Goal: Transaction & Acquisition: Purchase product/service

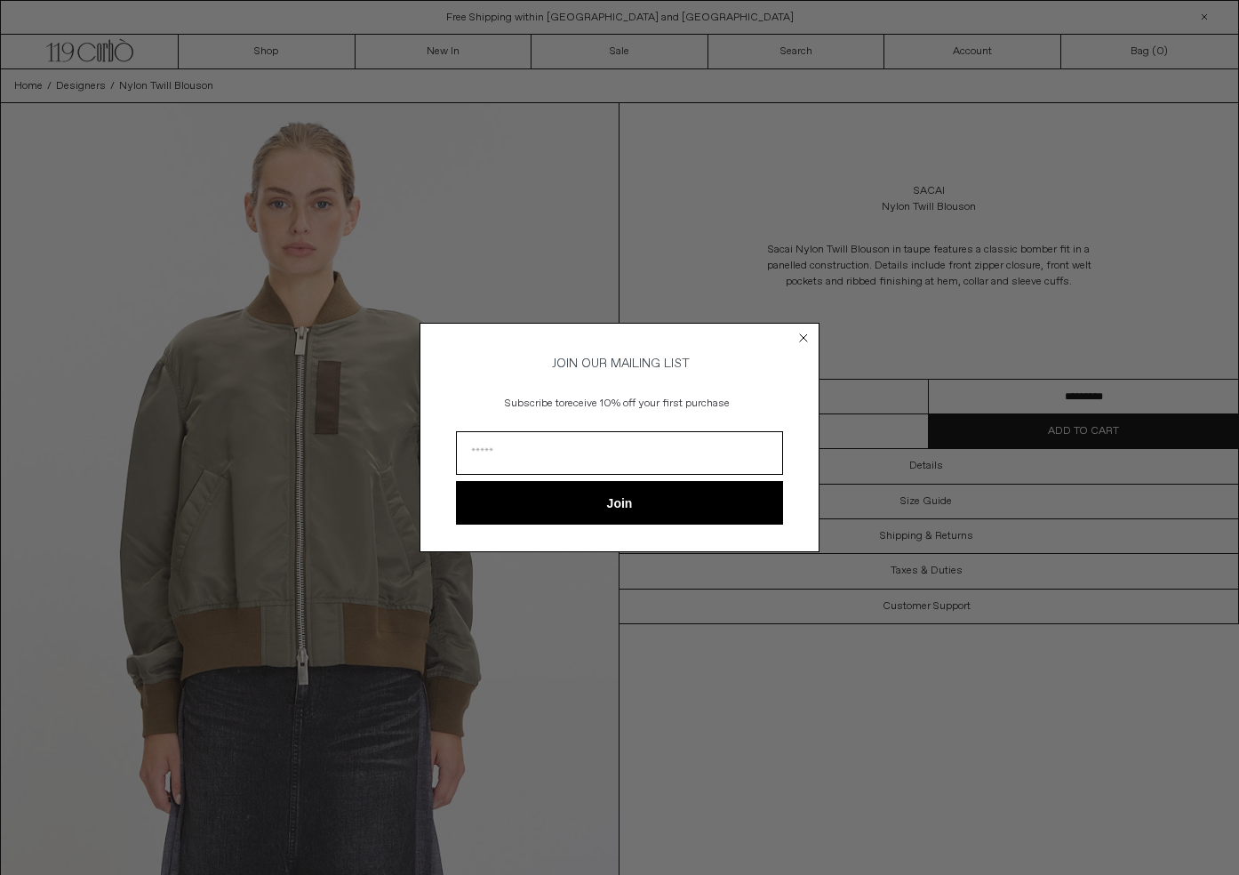
click at [803, 332] on circle "Close dialog" at bounding box center [803, 337] width 17 height 17
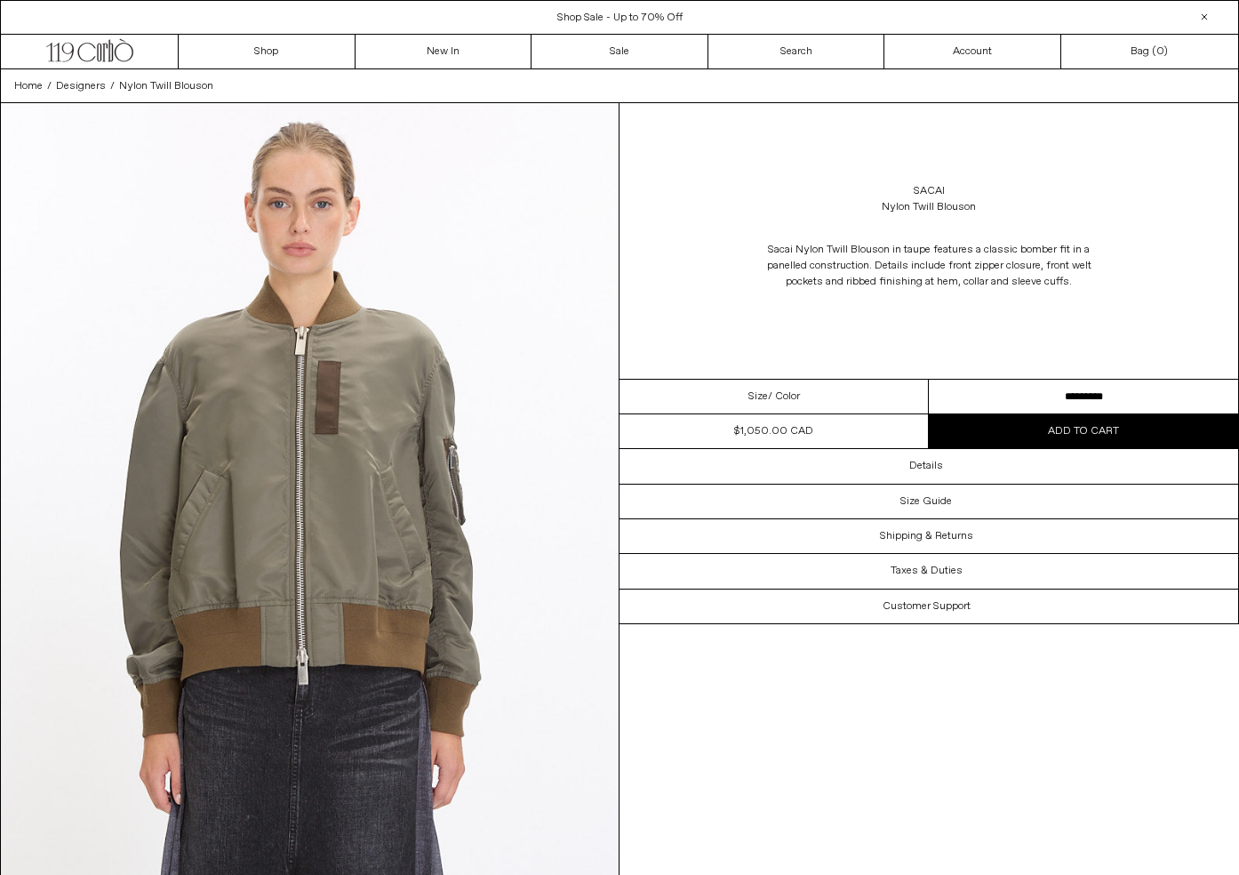
click at [793, 389] on span "/ Color" at bounding box center [784, 396] width 32 height 16
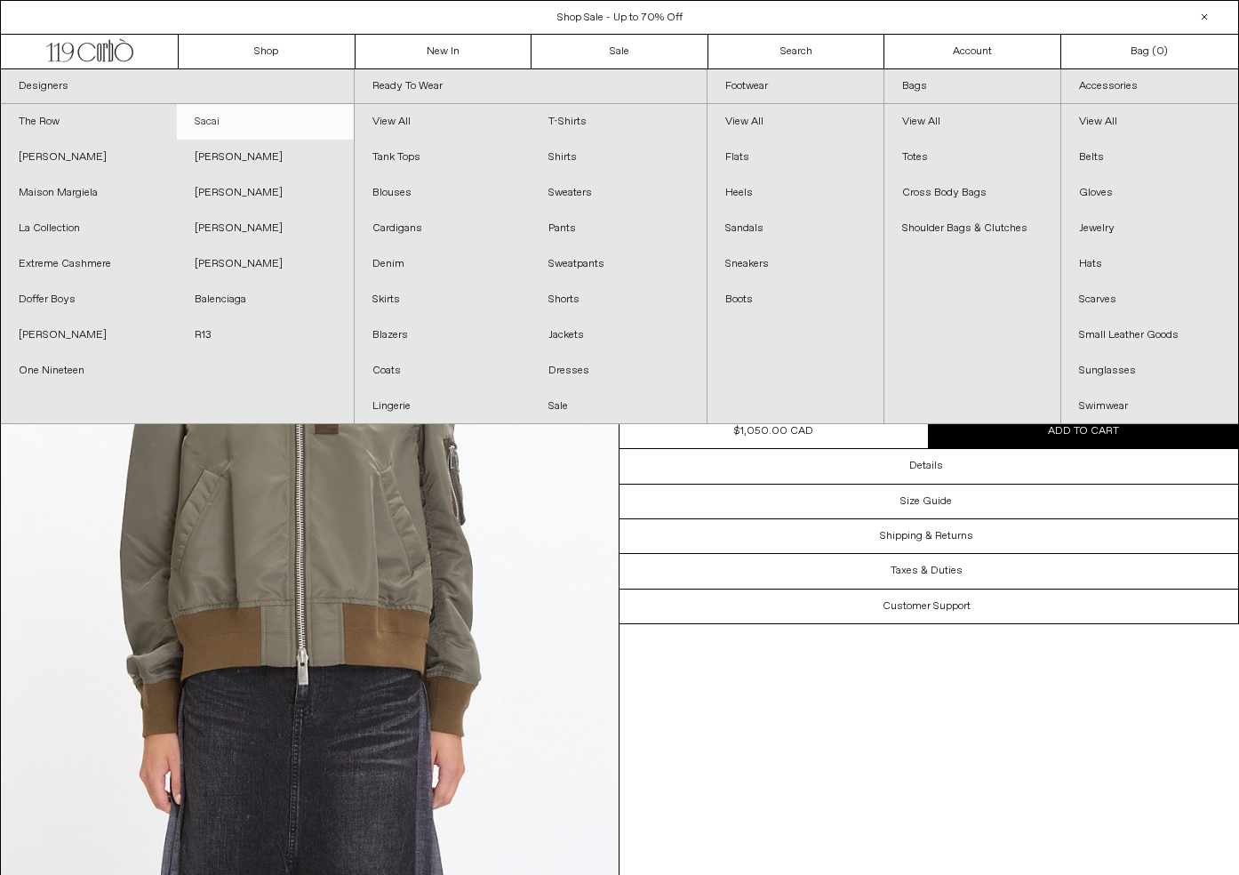
click at [218, 120] on link "Sacai" at bounding box center [265, 122] width 176 height 36
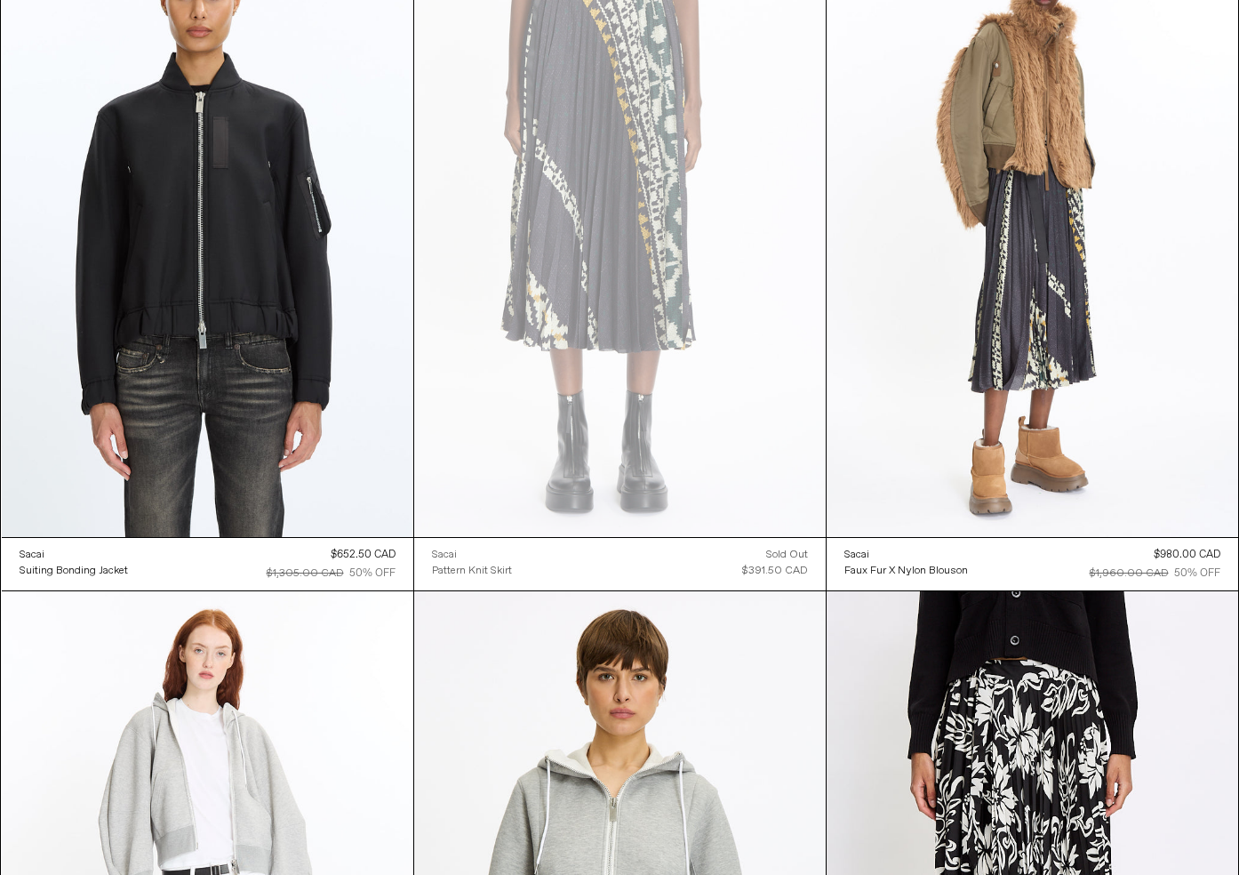
scroll to position [8903, 0]
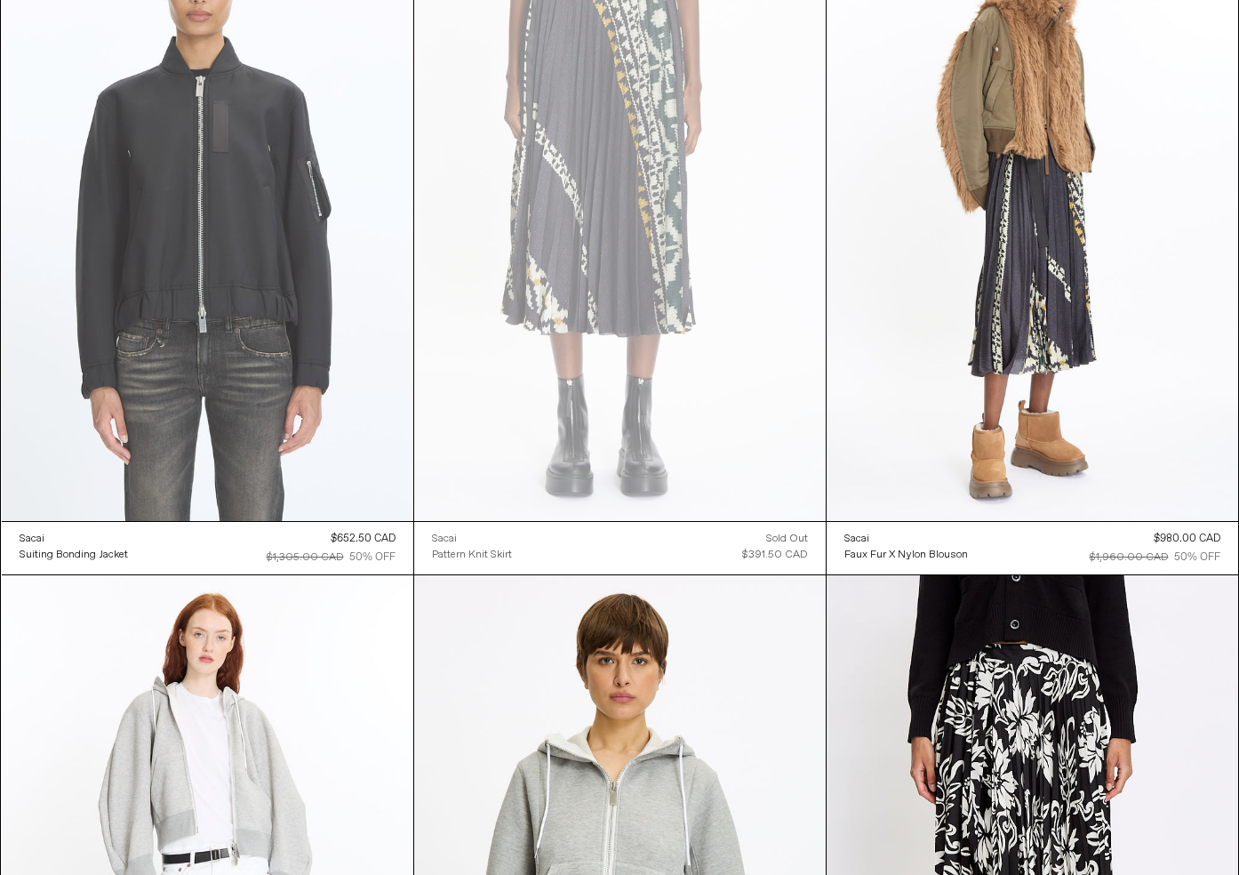
click at [221, 150] on at bounding box center [207, 213] width 411 height 618
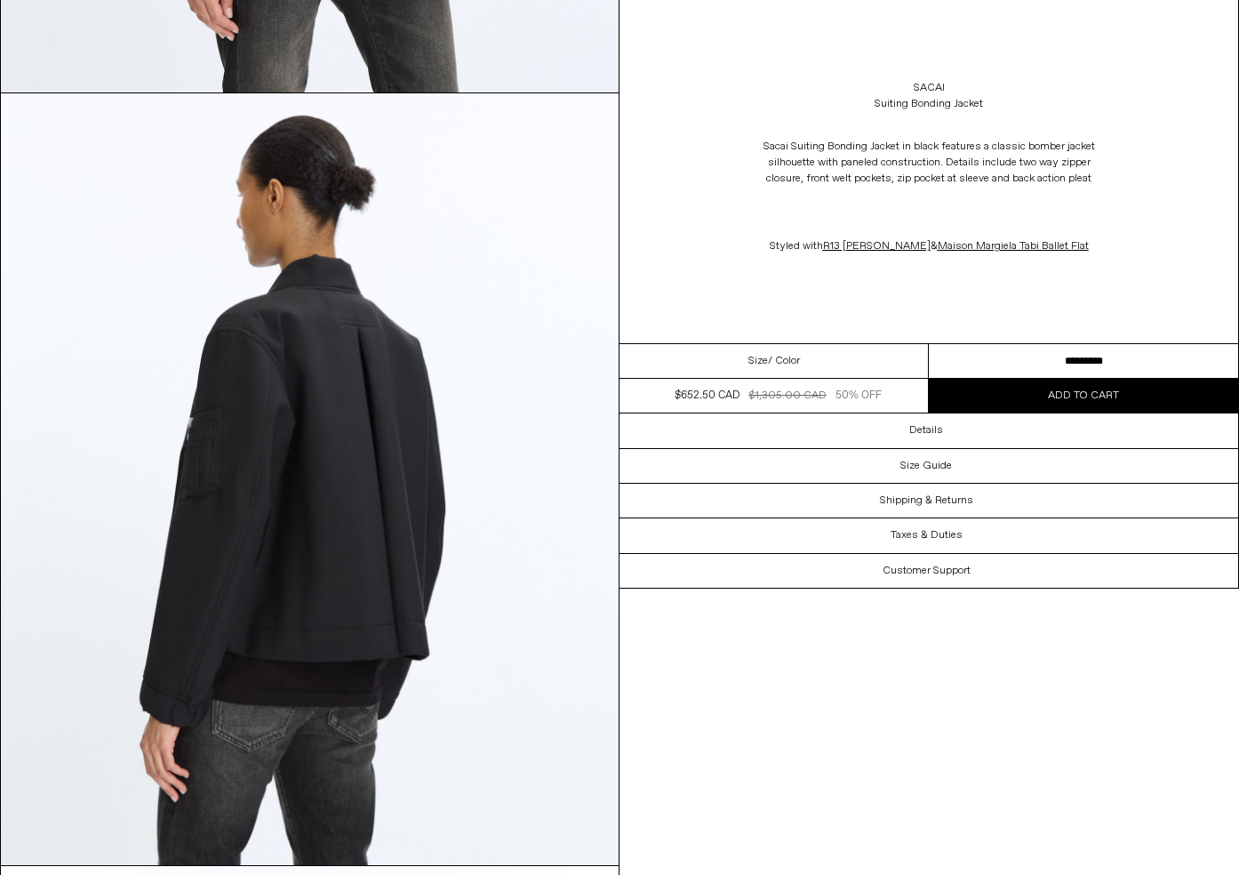
scroll to position [1567, 0]
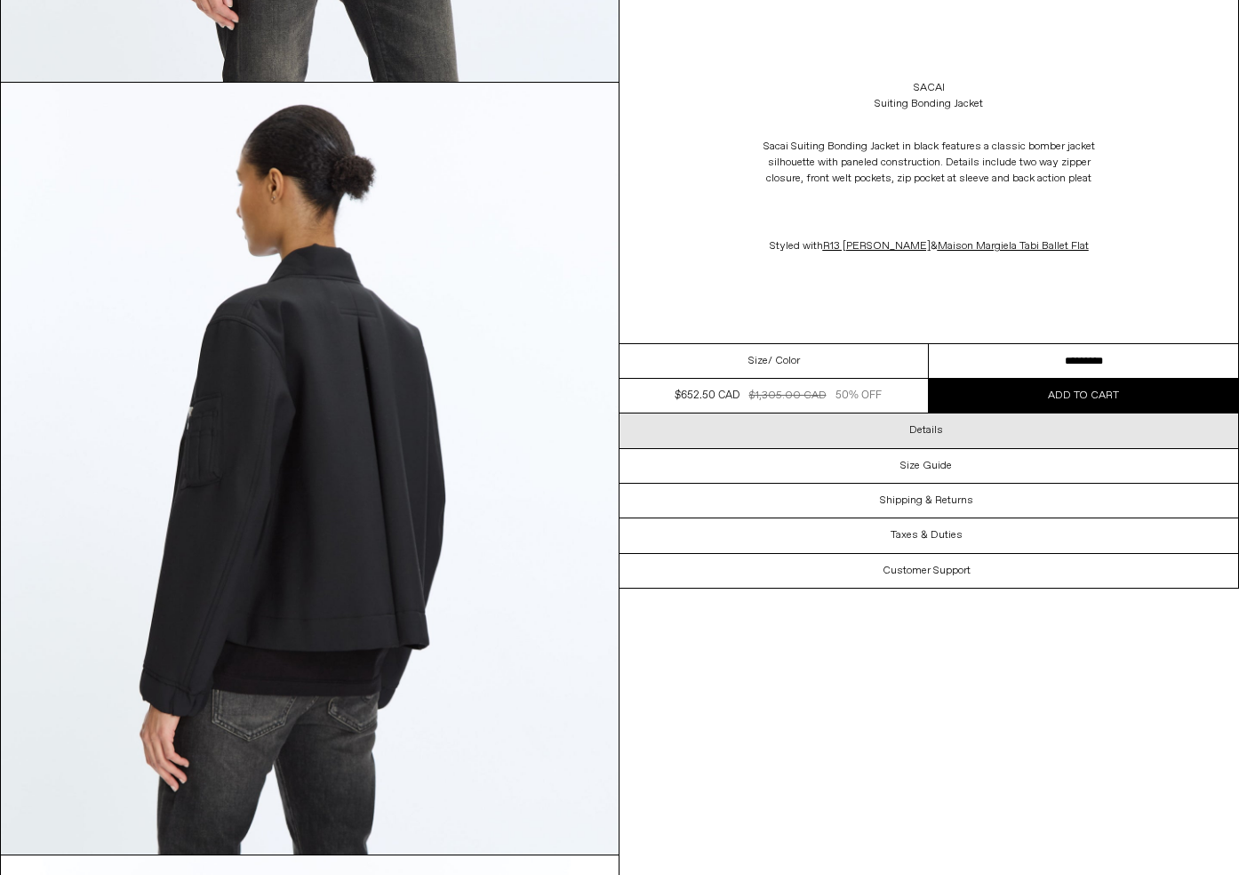
click at [934, 431] on h3 "Details" at bounding box center [926, 430] width 34 height 12
